Goal: Unclear: Browse casually

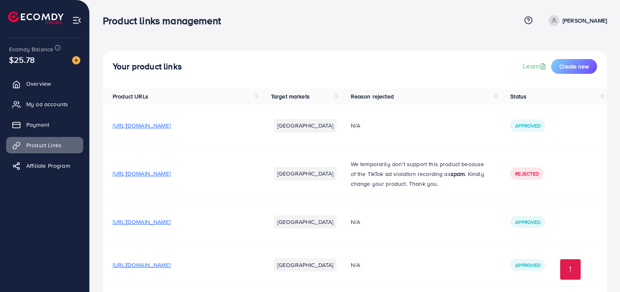
scroll to position [8541, 0]
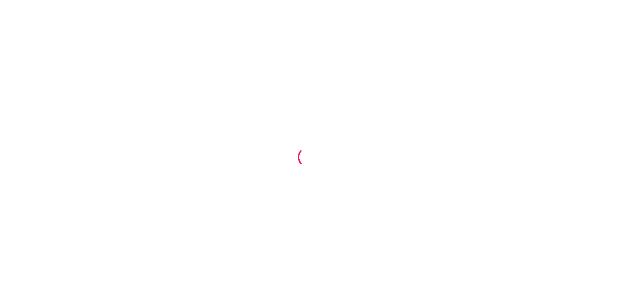
click at [156, 60] on div at bounding box center [311, 146] width 622 height 292
click at [388, 122] on div at bounding box center [311, 146] width 622 height 292
click at [426, 134] on div at bounding box center [311, 146] width 622 height 292
click at [319, 194] on div at bounding box center [311, 146] width 622 height 292
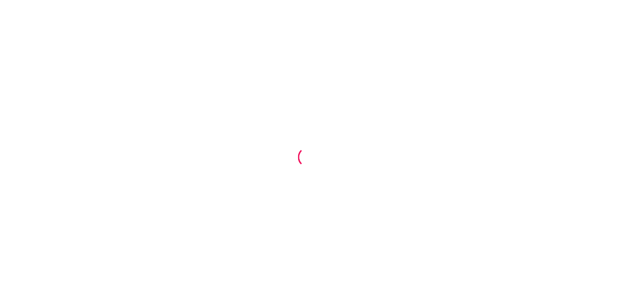
click at [311, 175] on div at bounding box center [311, 146] width 622 height 292
click at [502, 11] on div at bounding box center [311, 146] width 622 height 292
click at [316, 158] on div at bounding box center [307, 157] width 23 height 23
click at [316, 158] on div at bounding box center [308, 157] width 20 height 20
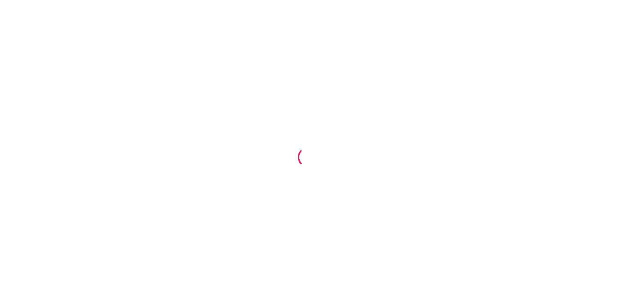
click at [316, 158] on div at bounding box center [308, 157] width 20 height 20
click at [316, 158] on div at bounding box center [307, 157] width 27 height 27
click at [316, 158] on div at bounding box center [308, 157] width 20 height 20
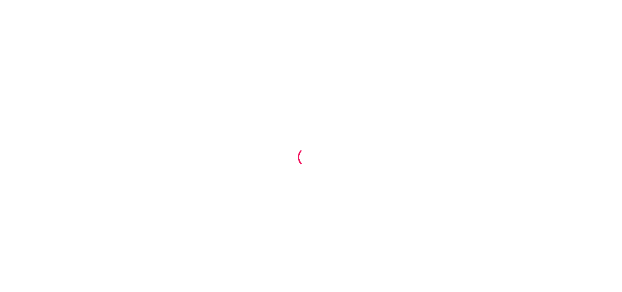
click at [316, 158] on div at bounding box center [308, 157] width 20 height 20
